Goal: Information Seeking & Learning: Learn about a topic

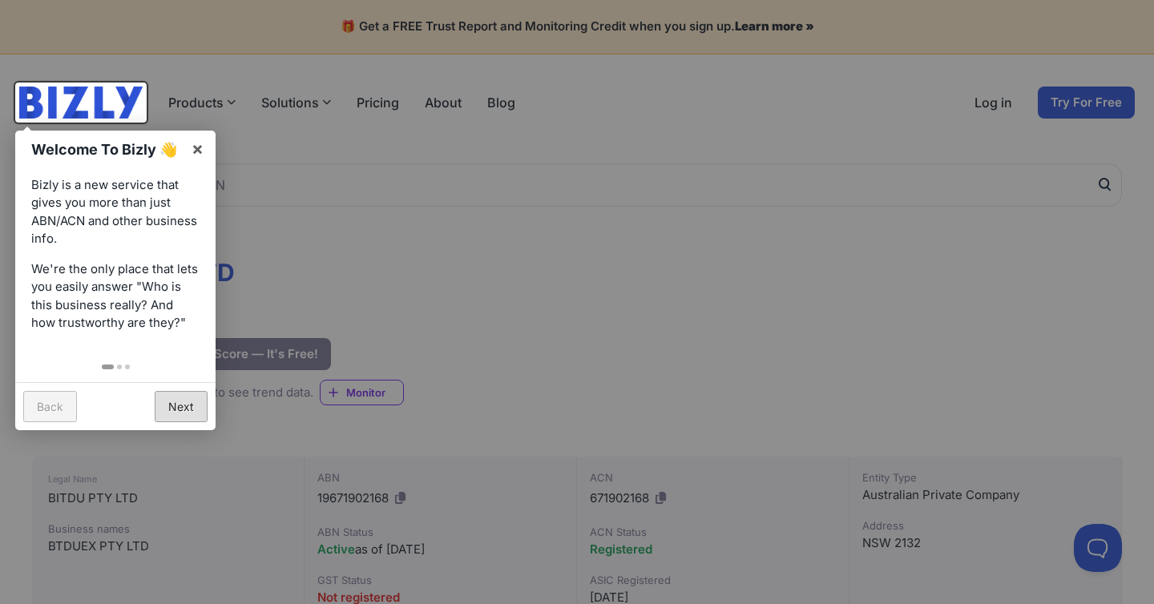
click at [179, 409] on link "Next" at bounding box center [181, 406] width 53 height 31
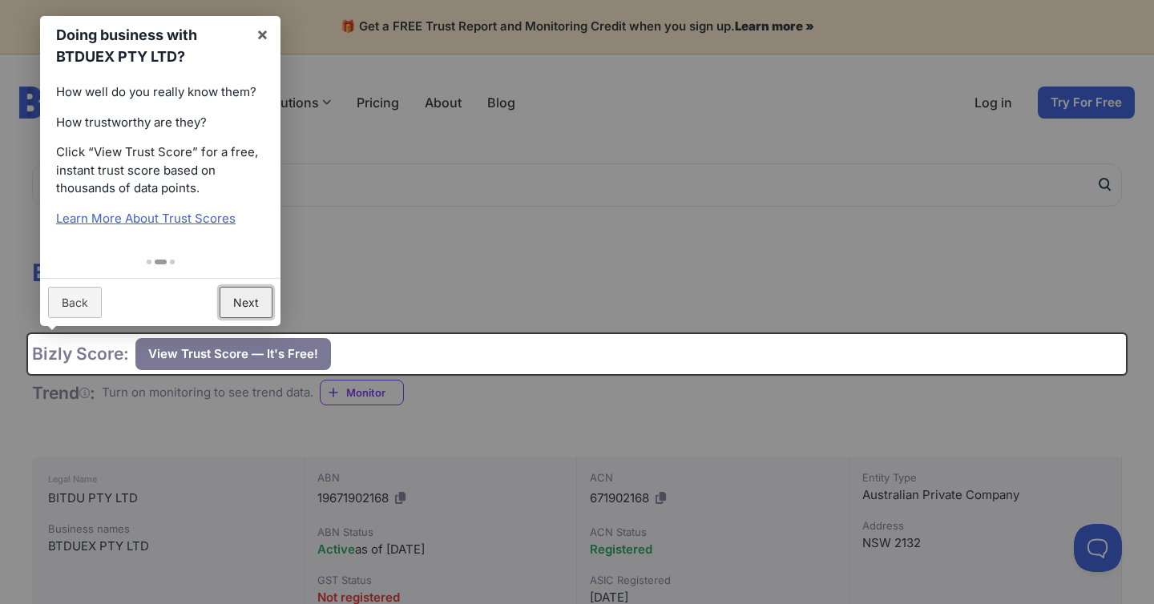
click at [251, 300] on link "Next" at bounding box center [245, 302] width 53 height 31
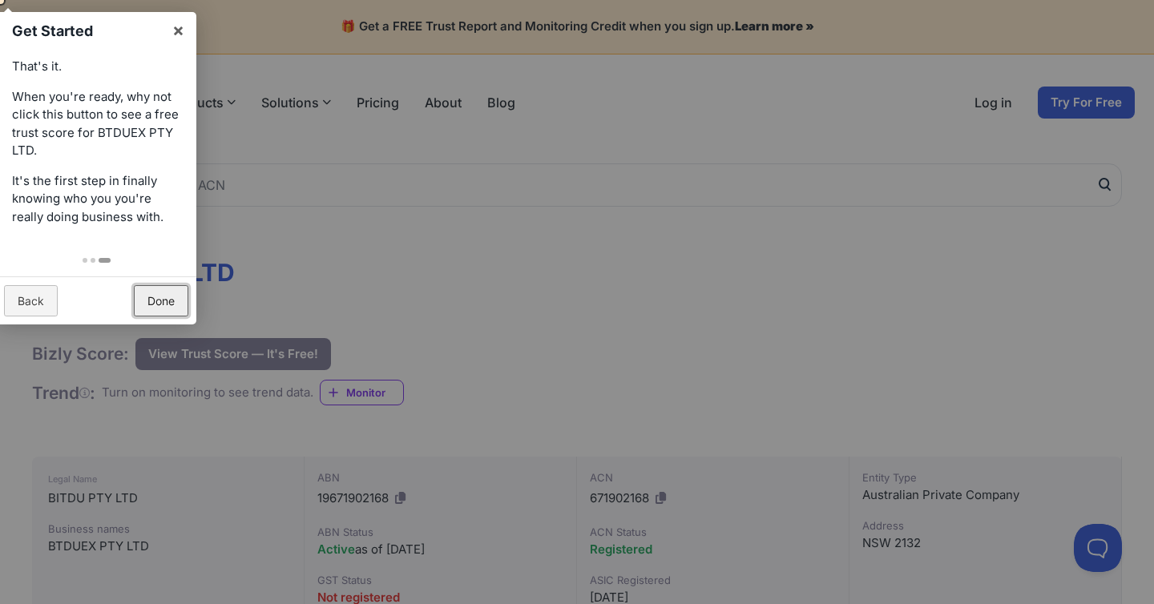
click at [175, 308] on link "Done" at bounding box center [161, 300] width 54 height 31
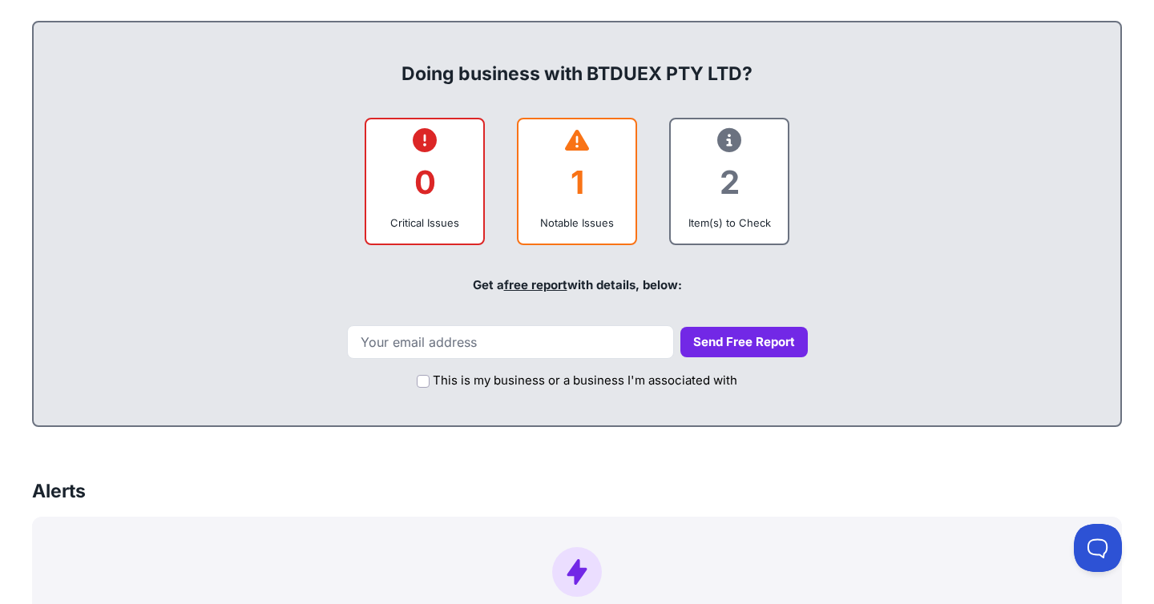
scroll to position [655, 0]
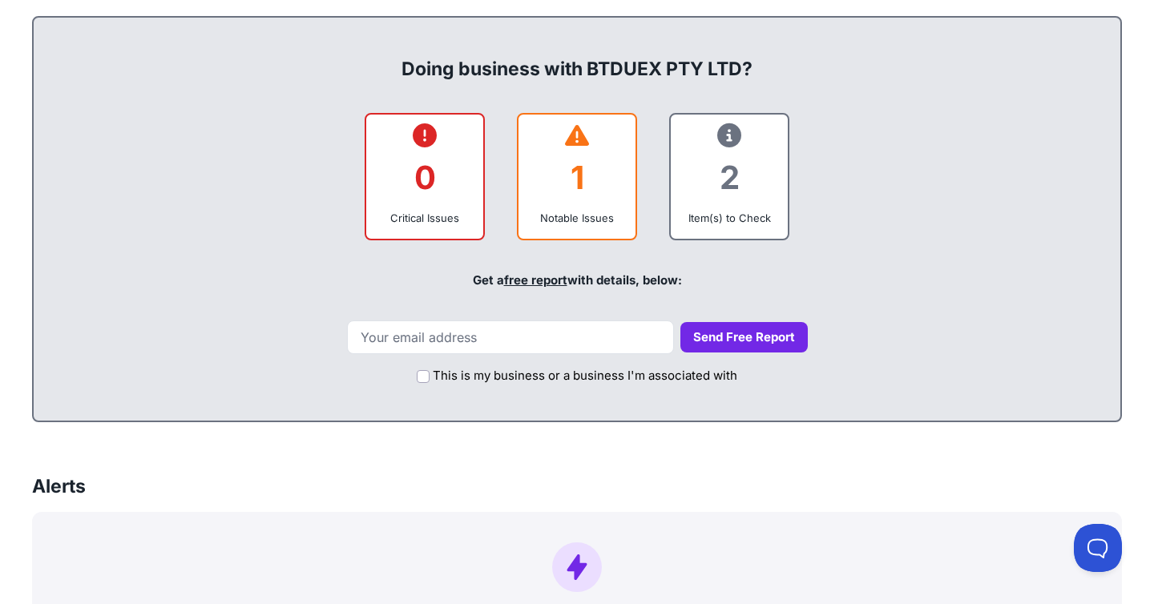
click at [521, 64] on div "Doing business with BTDUEX PTY LTD?" at bounding box center [577, 55] width 1054 height 51
click at [600, 54] on div "Doing business with BTDUEX PTY LTD?" at bounding box center [577, 55] width 1054 height 51
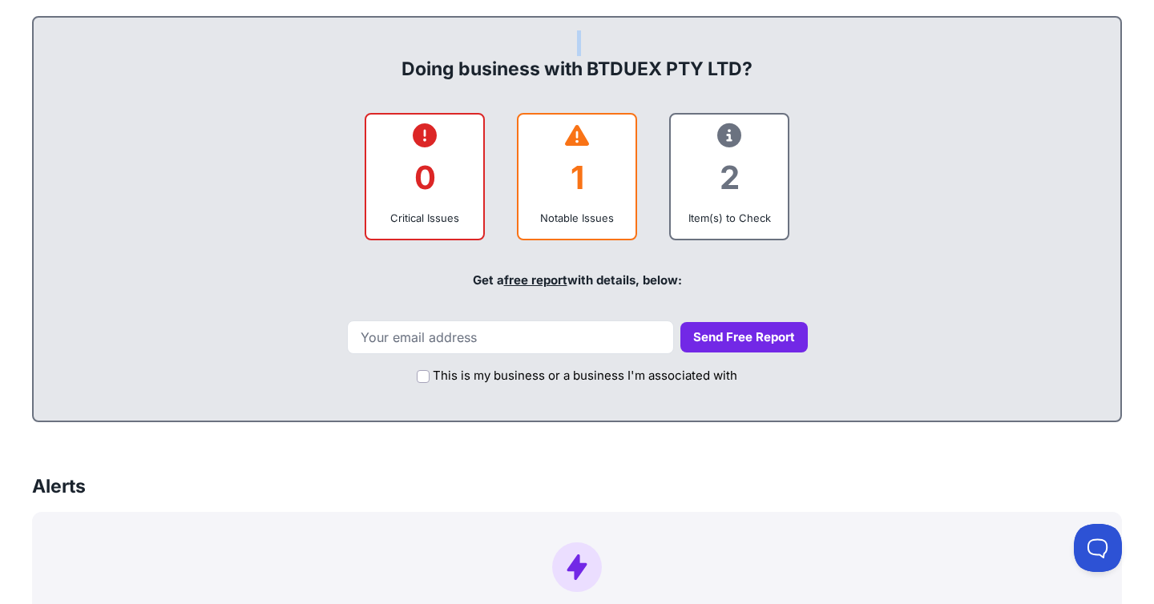
click at [651, 60] on div "Doing business with BTDUEX PTY LTD?" at bounding box center [577, 55] width 1054 height 51
click at [683, 60] on div "Doing business with BTDUEX PTY LTD?" at bounding box center [577, 55] width 1054 height 51
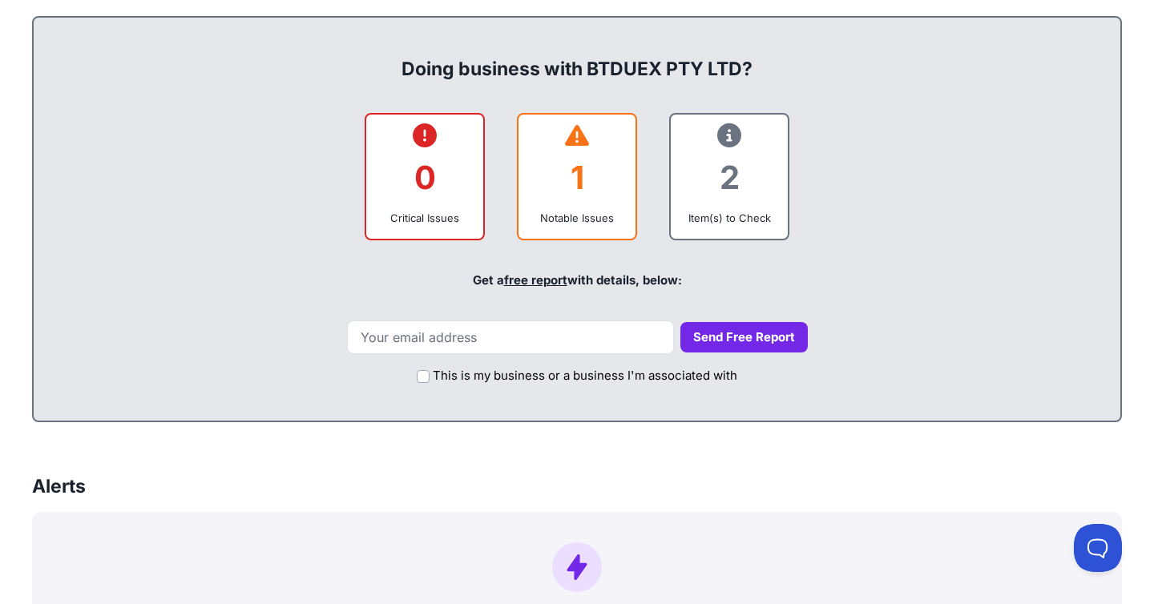
click at [683, 60] on div "Doing business with BTDUEX PTY LTD?" at bounding box center [577, 55] width 1054 height 51
click at [696, 58] on div "Doing business with BTDUEX PTY LTD?" at bounding box center [577, 55] width 1054 height 51
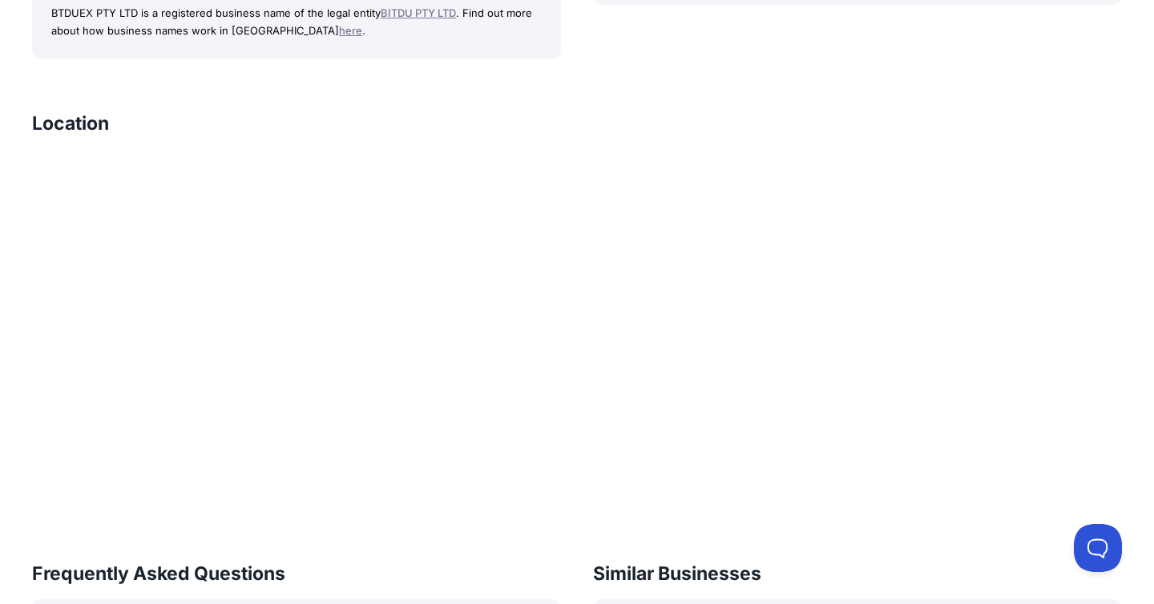
scroll to position [1693, 0]
